Goal: Information Seeking & Learning: Compare options

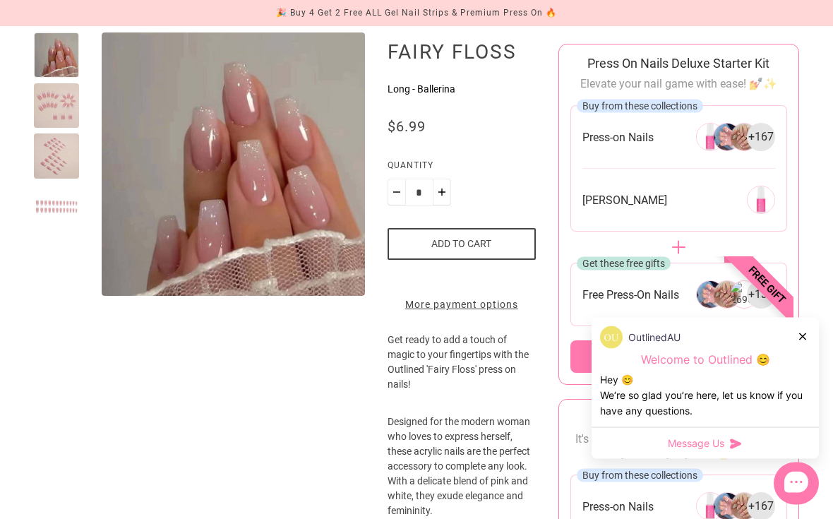
scroll to position [165, 0]
click at [805, 340] on icon at bounding box center [802, 336] width 7 height 7
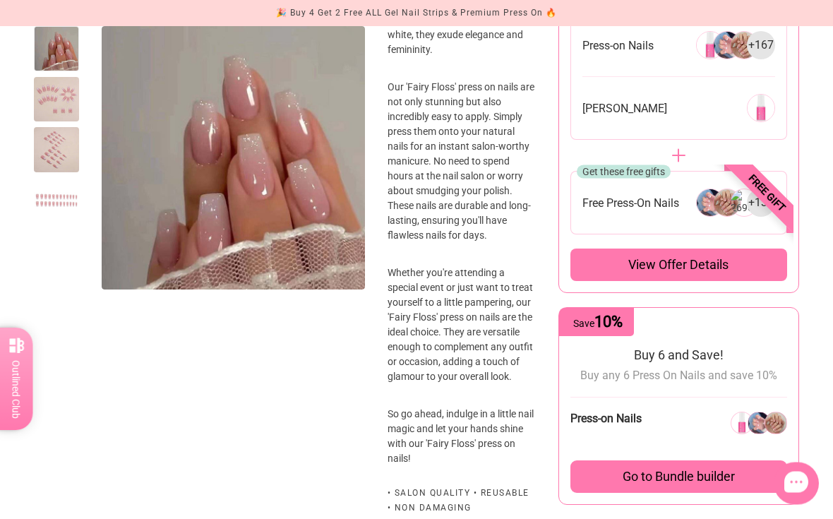
scroll to position [626, 0]
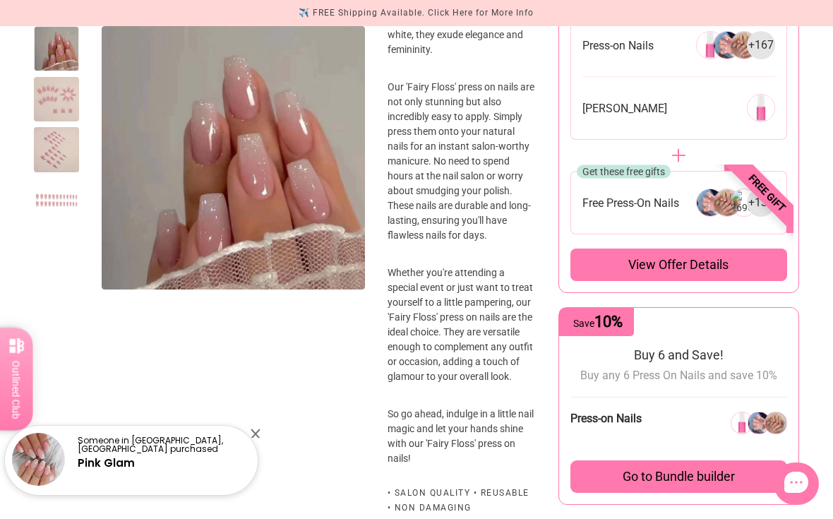
click at [120, 470] on link "Pink Glam" at bounding box center [106, 462] width 57 height 15
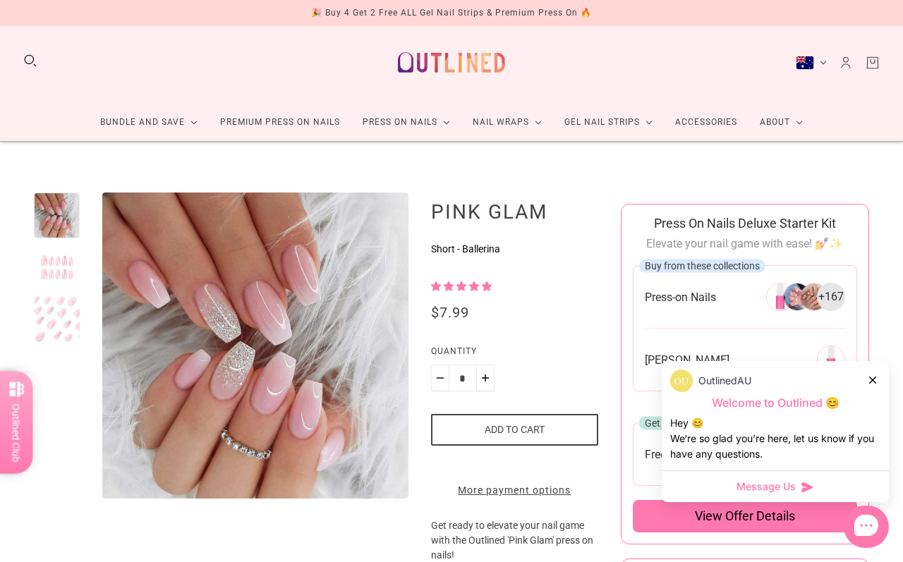
click at [875, 377] on icon at bounding box center [872, 380] width 7 height 7
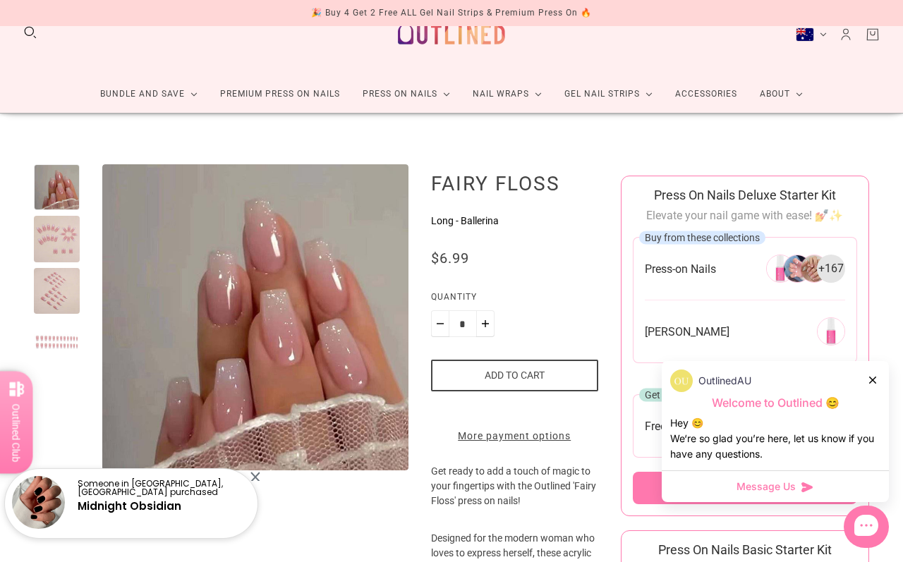
click at [142, 503] on link "Midnight Obsidian" at bounding box center [130, 506] width 104 height 15
click at [162, 502] on link "Midnight Obsidian" at bounding box center [130, 506] width 104 height 15
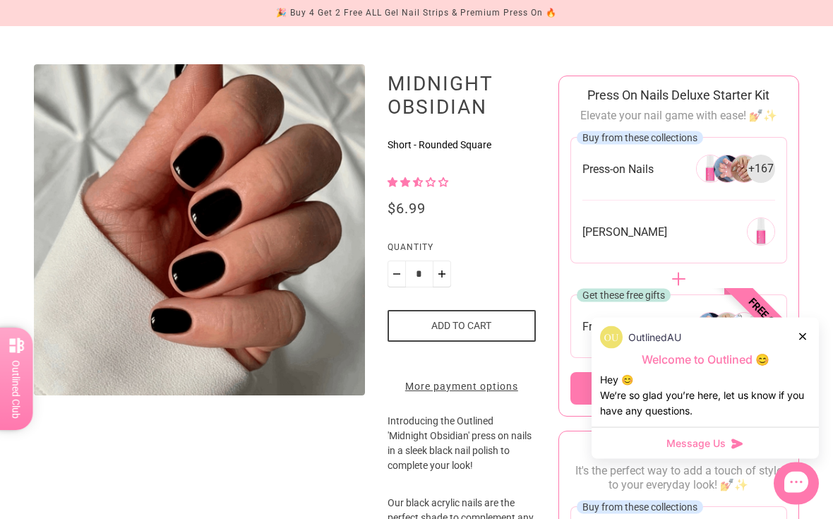
click at [807, 344] on div at bounding box center [803, 336] width 8 height 15
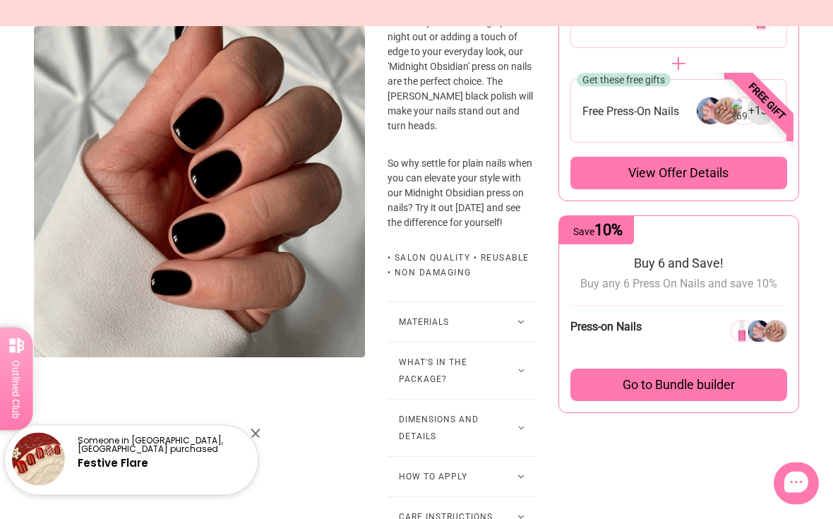
scroll to position [718, 0]
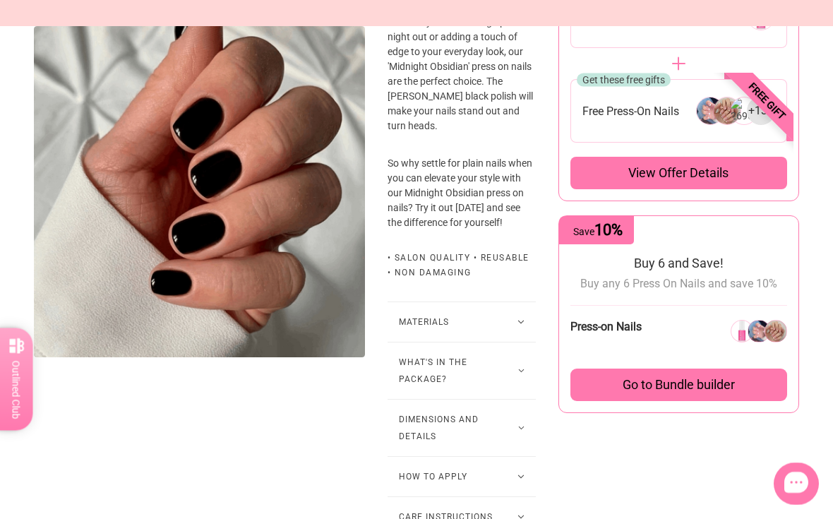
click at [504, 399] on button "What's in the package?" at bounding box center [461, 370] width 148 height 56
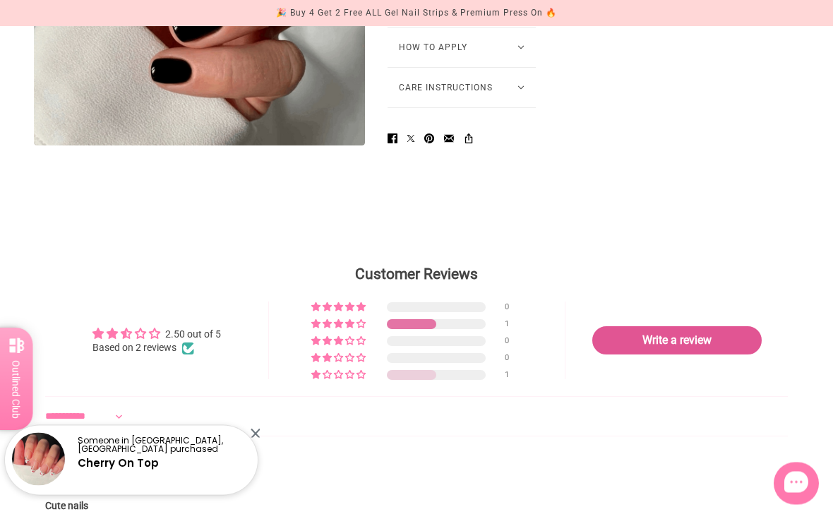
scroll to position [1329, 0]
click at [133, 470] on link "Cherry On Top" at bounding box center [118, 462] width 81 height 15
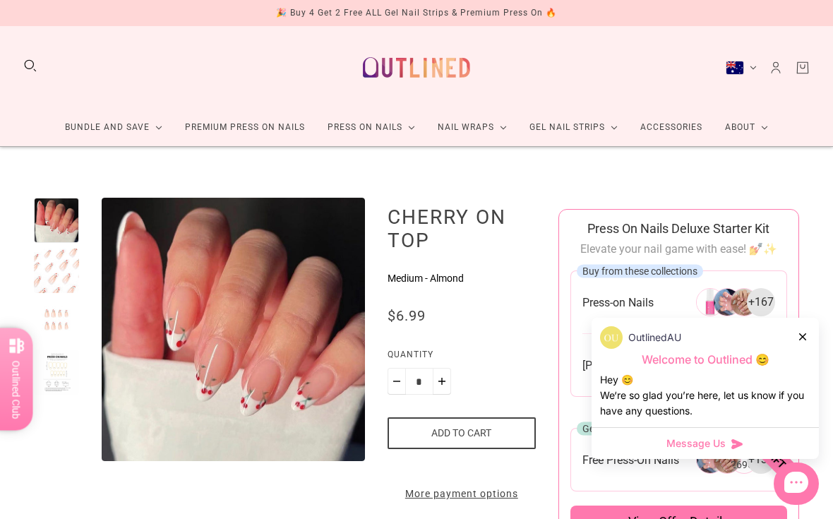
click at [805, 331] on div at bounding box center [803, 336] width 8 height 15
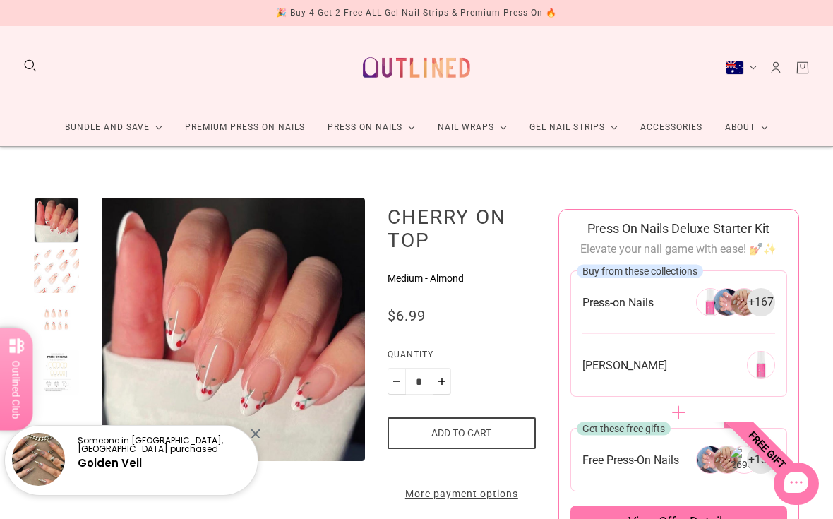
click at [113, 458] on link "Golden Veil" at bounding box center [110, 462] width 64 height 15
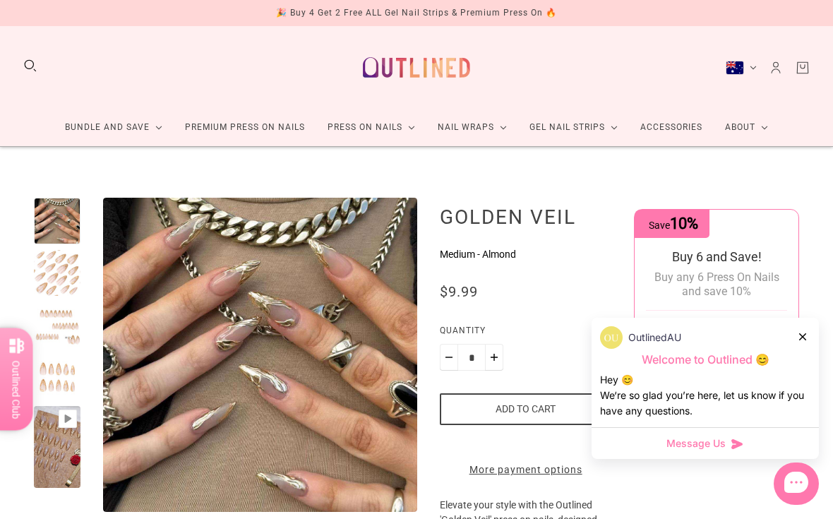
click at [799, 335] on icon at bounding box center [802, 336] width 7 height 7
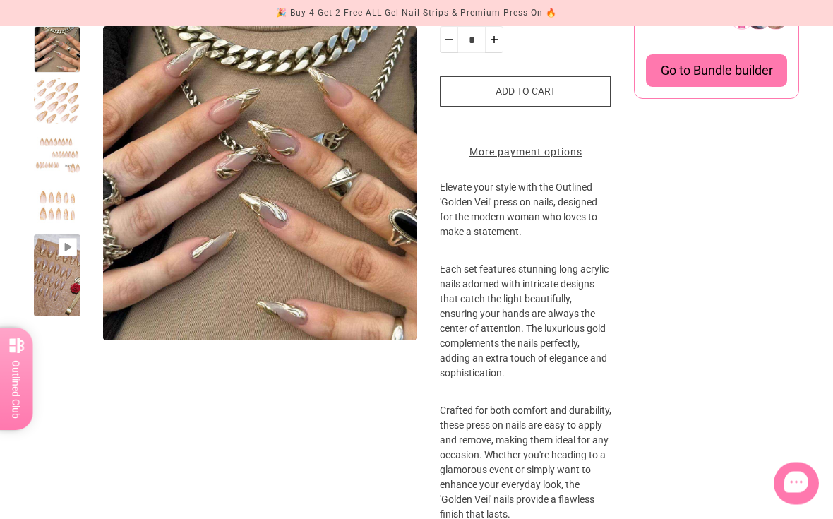
scroll to position [318, 0]
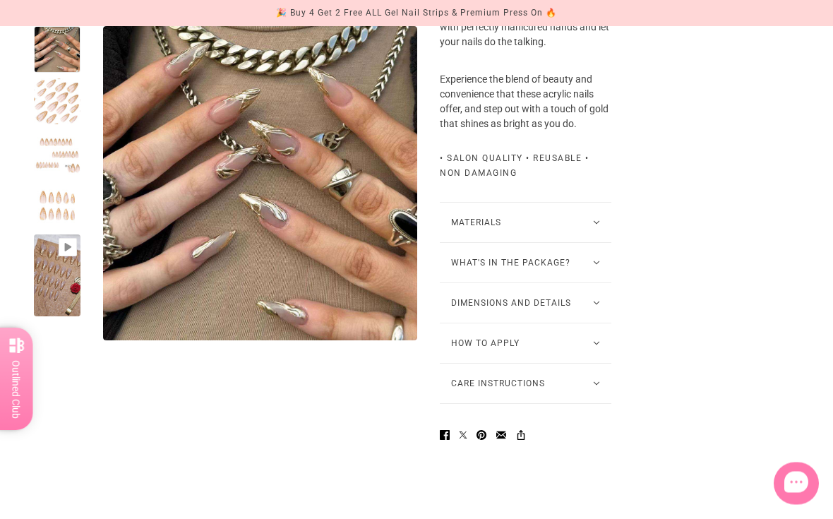
click at [588, 283] on button "What's in the package?" at bounding box center [525, 263] width 171 height 40
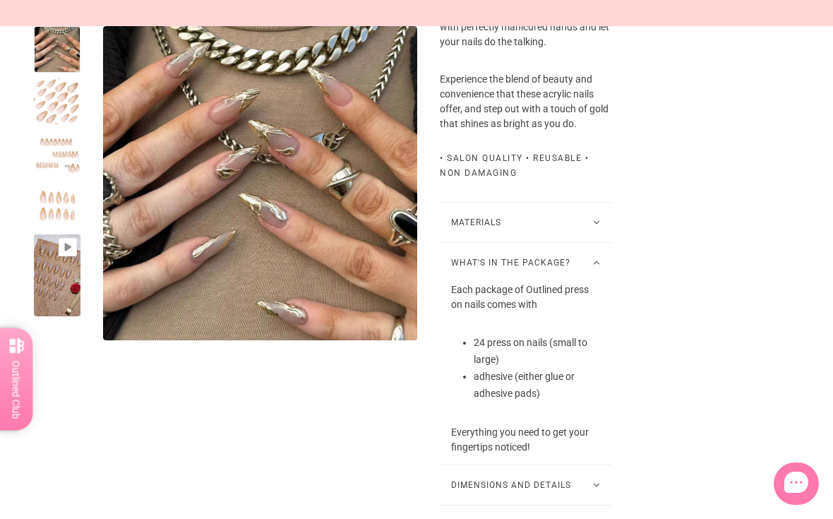
click at [48, 99] on div at bounding box center [57, 101] width 47 height 47
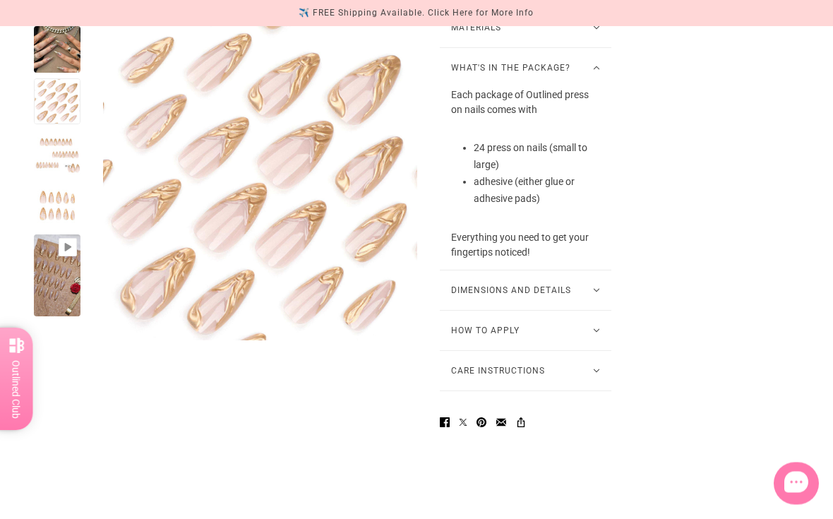
scroll to position [1081, 0]
click at [601, 347] on button "How to Apply" at bounding box center [525, 331] width 171 height 40
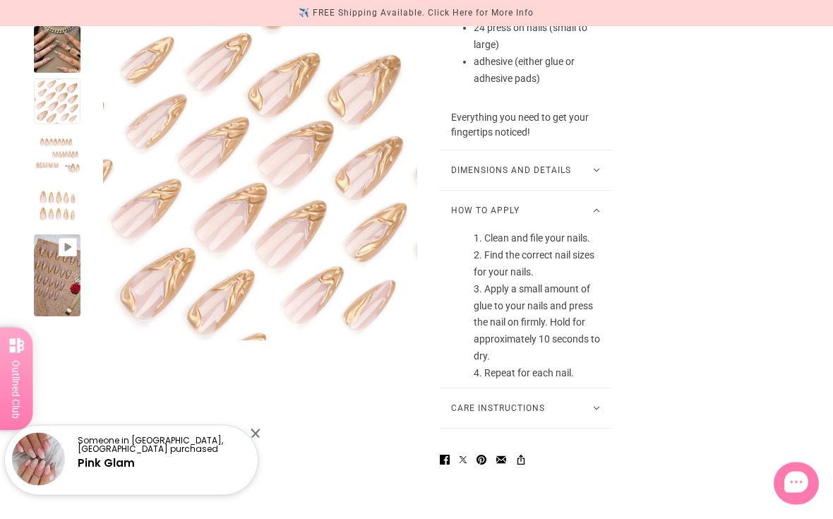
scroll to position [1201, 0]
click at [114, 470] on link "Piano Key" at bounding box center [105, 462] width 55 height 15
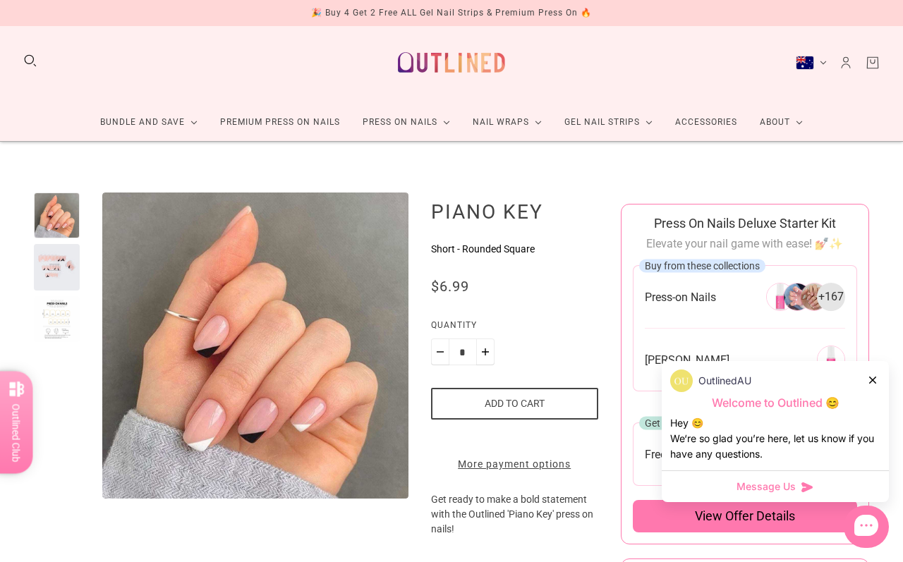
click at [869, 387] on div "OutlinedAU" at bounding box center [775, 381] width 210 height 23
click at [872, 380] on icon at bounding box center [872, 380] width 7 height 7
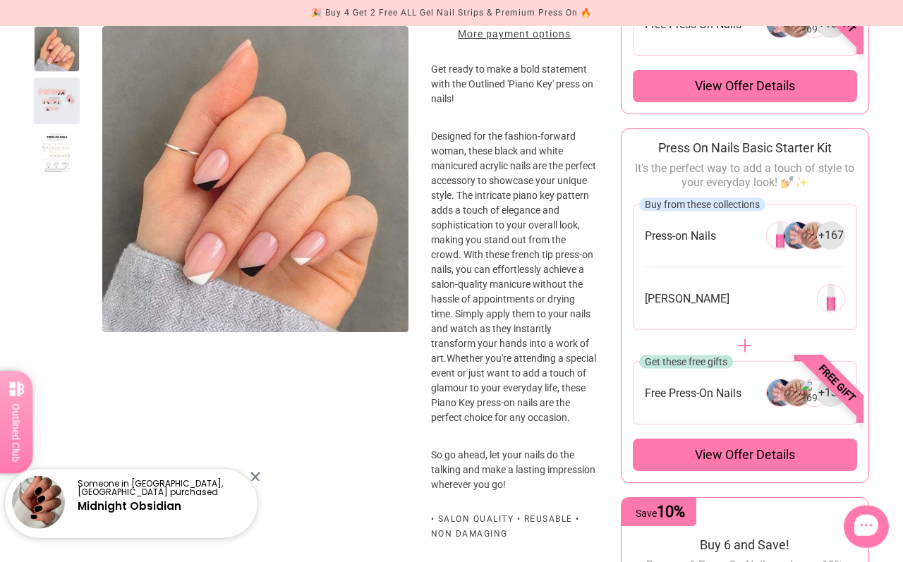
scroll to position [435, 0]
click at [124, 514] on link "Pink Glam" at bounding box center [106, 506] width 57 height 15
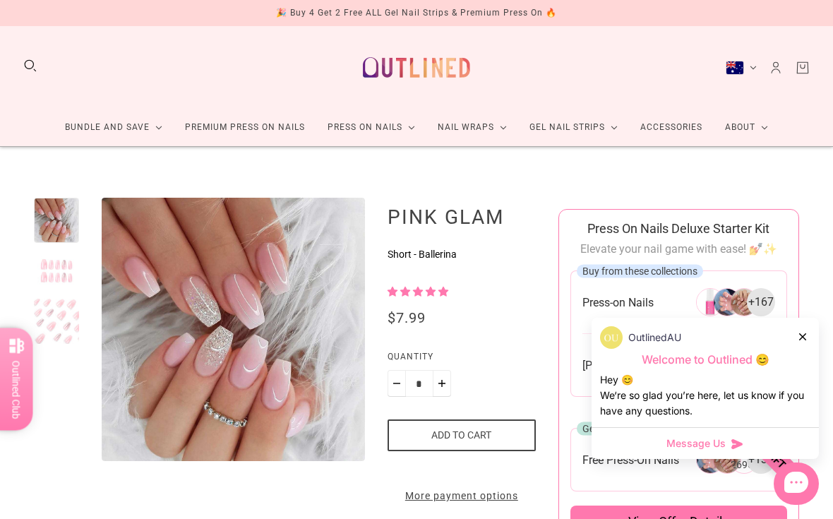
click at [792, 334] on div "OutlinedAU" at bounding box center [705, 337] width 210 height 23
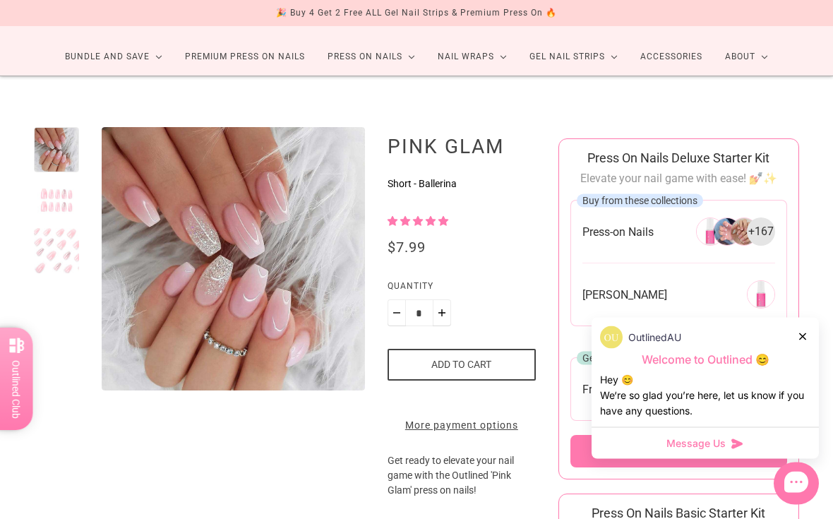
scroll to position [72, 0]
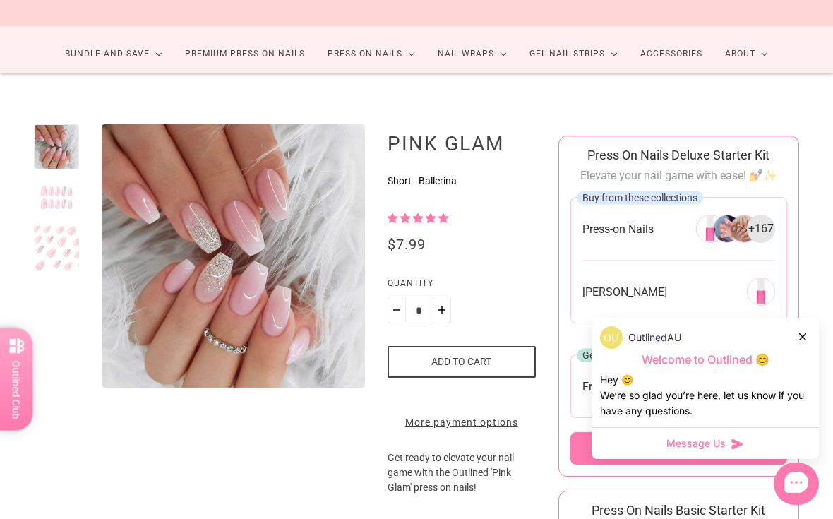
click at [805, 344] on div at bounding box center [803, 336] width 8 height 15
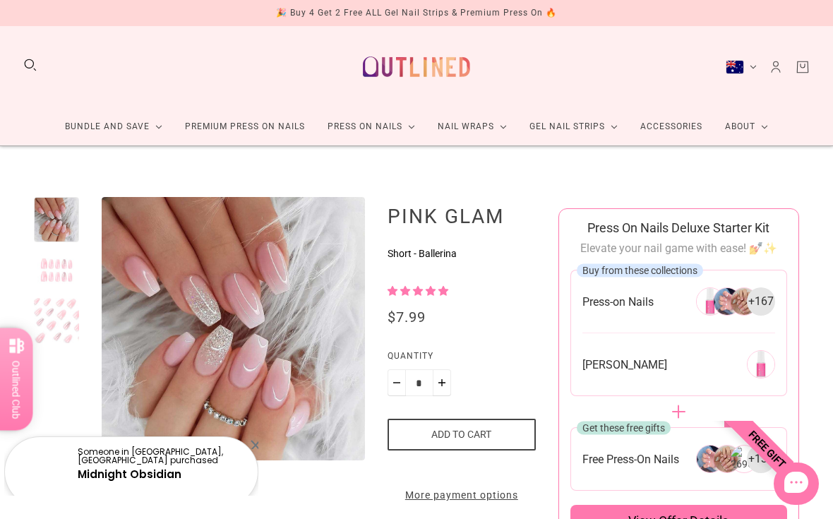
scroll to position [0, 0]
